Goal: Transaction & Acquisition: Purchase product/service

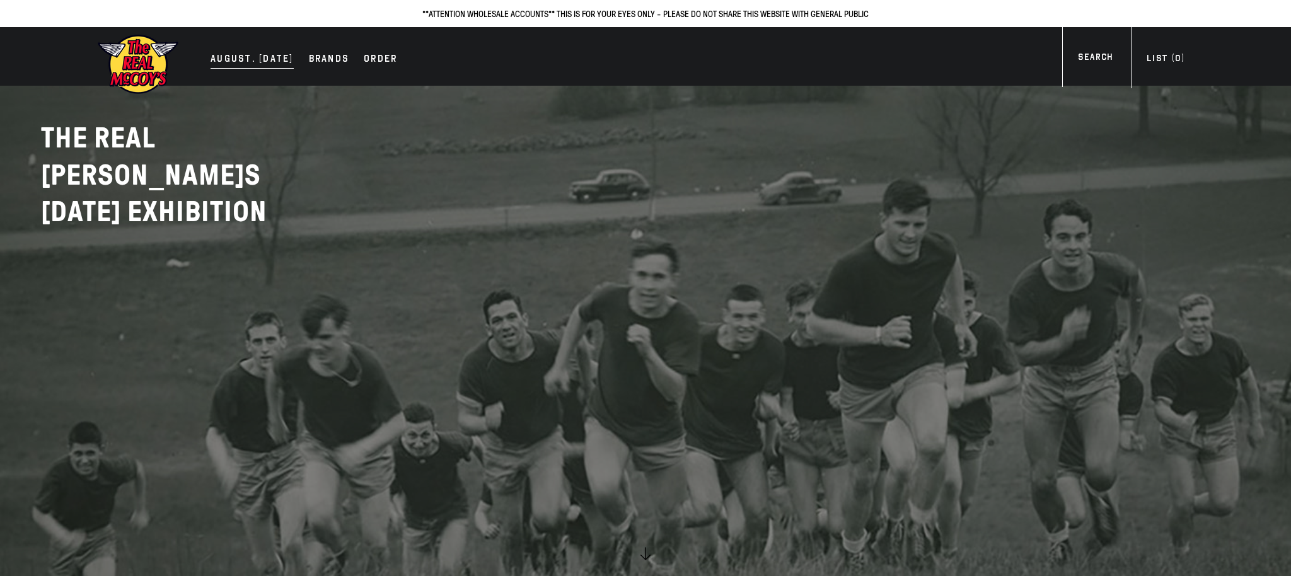
click at [229, 59] on div "AUGUST. [DATE]" at bounding box center [251, 60] width 83 height 18
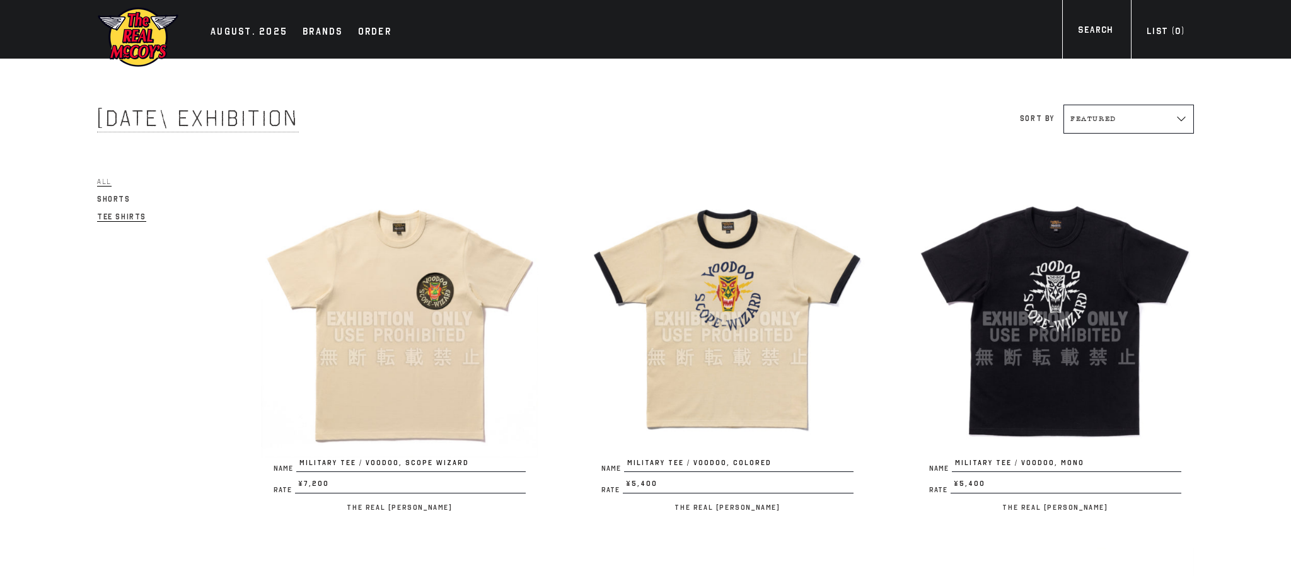
click at [120, 212] on span "Tee Shirts" at bounding box center [121, 216] width 49 height 9
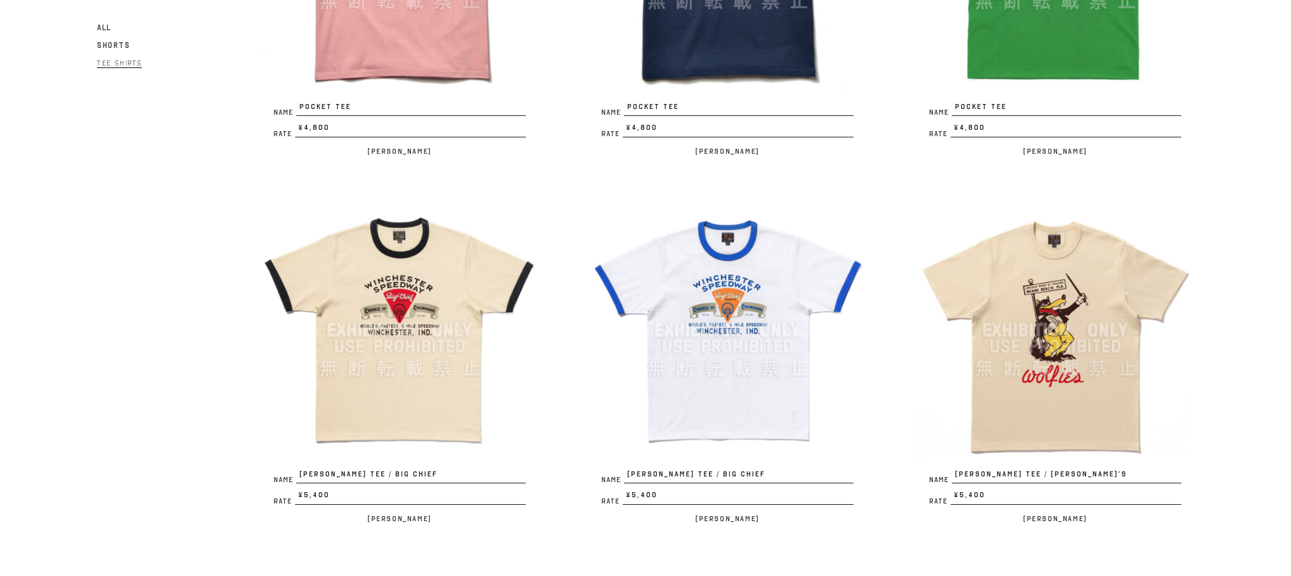
scroll to position [2602, 0]
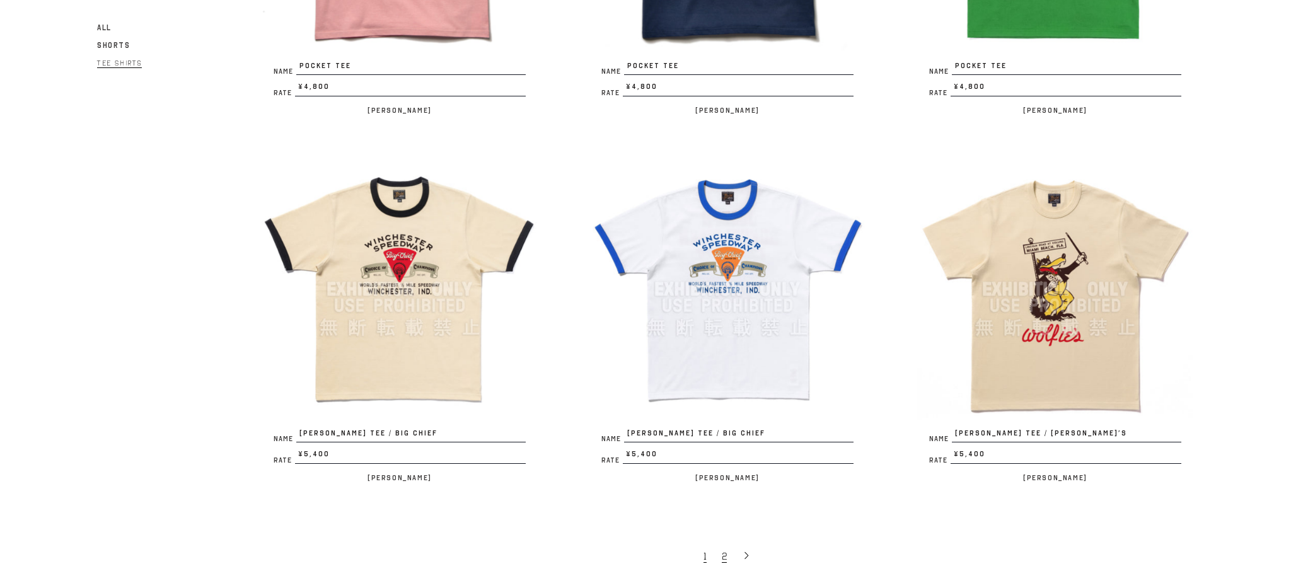
click at [724, 553] on span "2" at bounding box center [724, 556] width 5 height 13
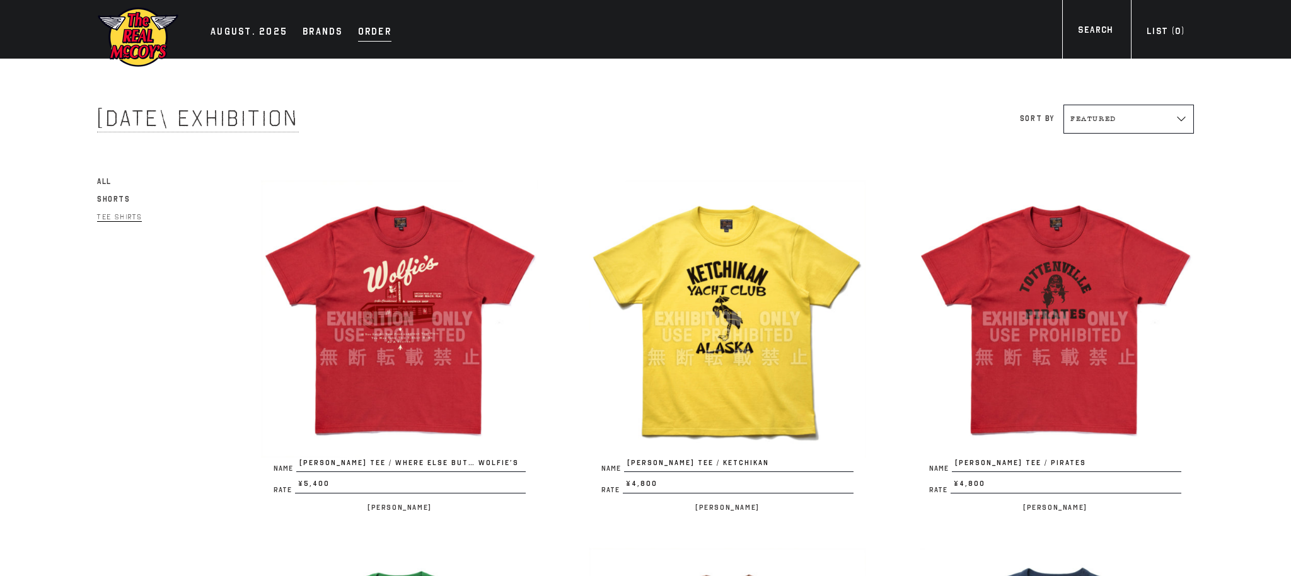
drag, startPoint x: 369, startPoint y: 31, endPoint x: 370, endPoint y: 48, distance: 17.1
click at [369, 31] on div "Order" at bounding box center [374, 33] width 33 height 18
